Goal: Transaction & Acquisition: Register for event/course

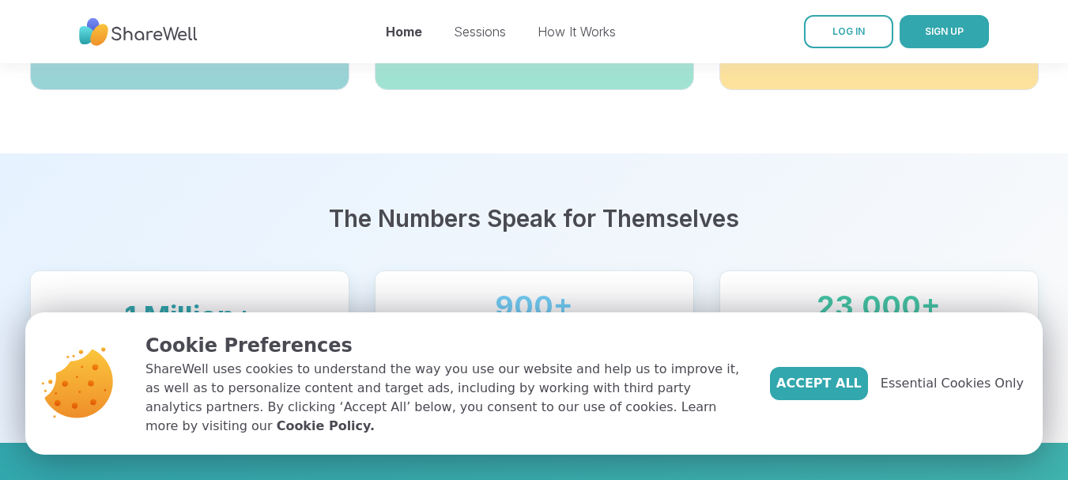
scroll to position [922, 0]
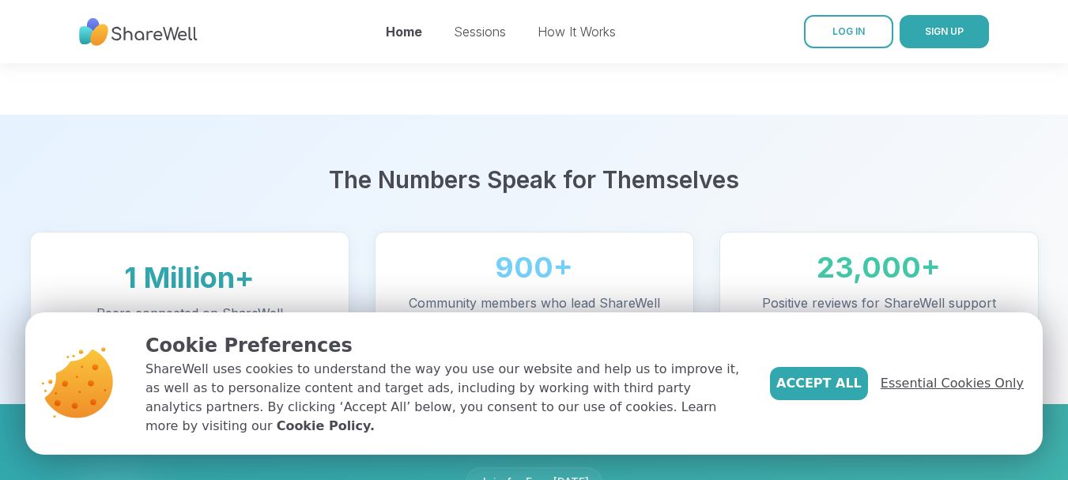
click at [909, 390] on span "Essential Cookies Only" at bounding box center [951, 383] width 143 height 19
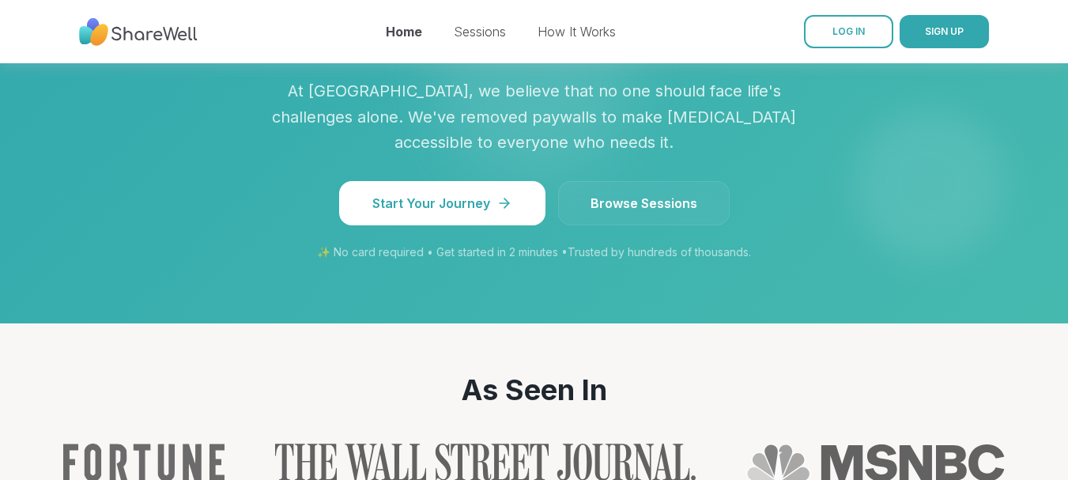
scroll to position [1449, 0]
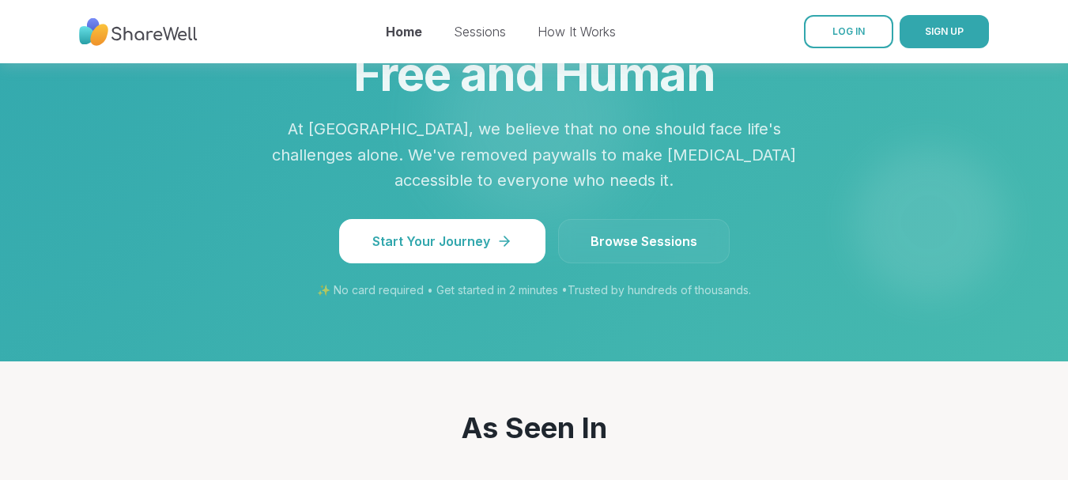
click at [605, 232] on span "Browse Sessions" at bounding box center [643, 241] width 107 height 19
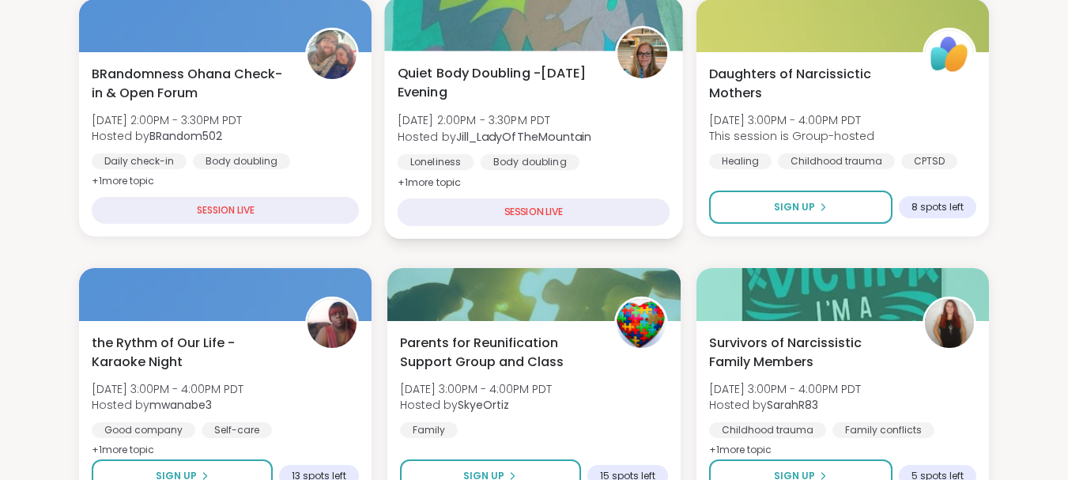
scroll to position [264, 0]
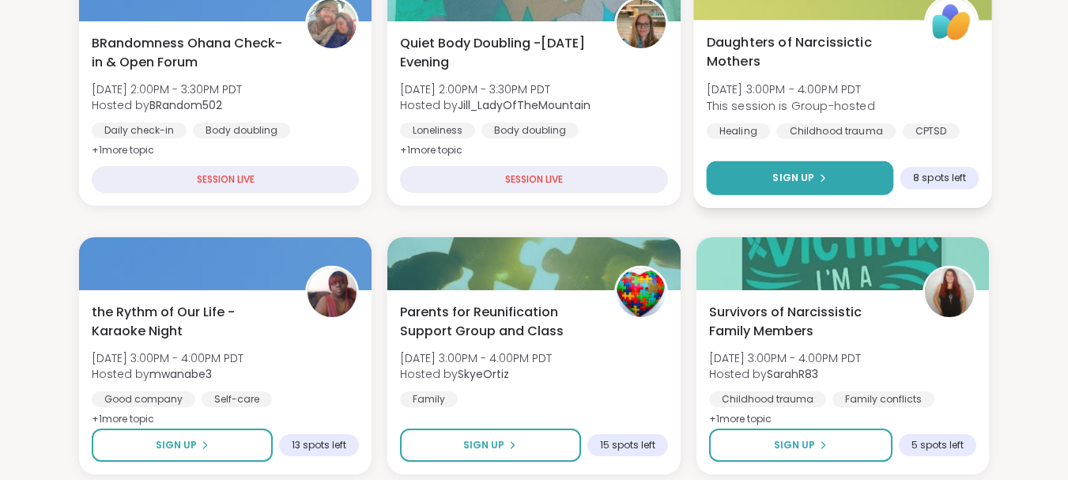
click at [785, 170] on button "Sign Up" at bounding box center [799, 178] width 187 height 34
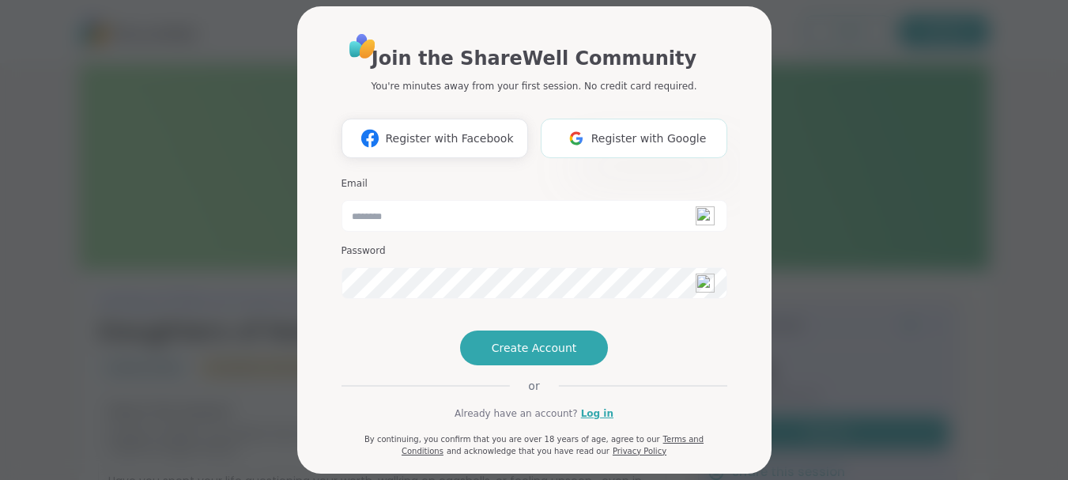
click at [616, 136] on span "Register with Google" at bounding box center [648, 138] width 115 height 17
